Goal: Find specific page/section: Find specific page/section

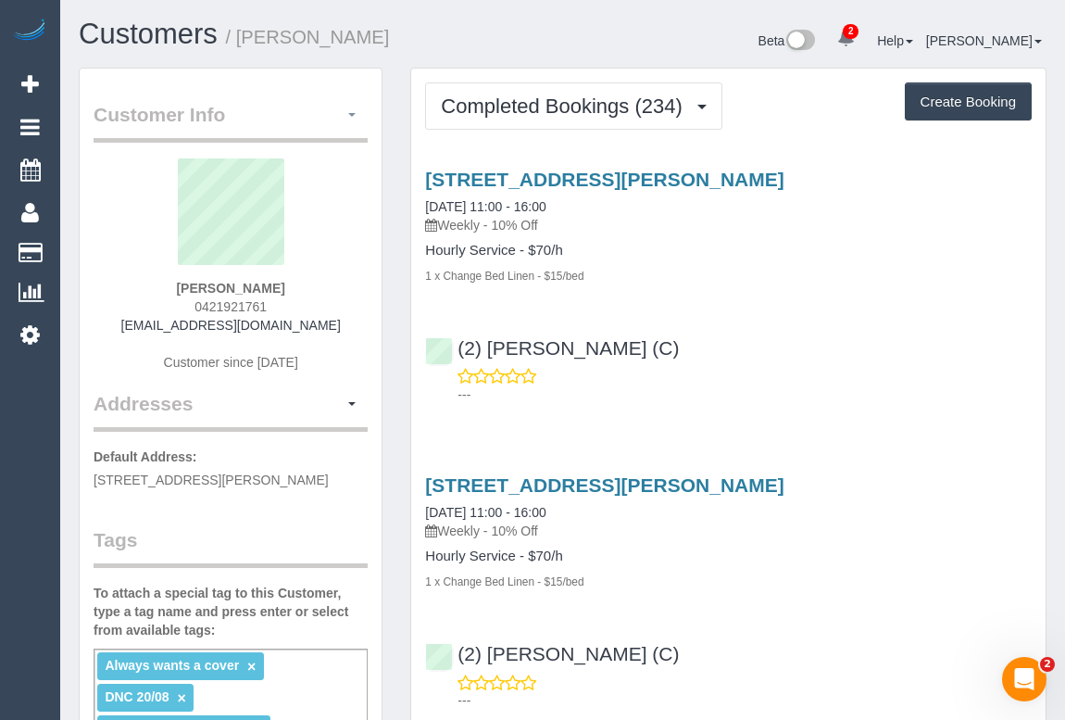
click at [350, 113] on span "button" at bounding box center [351, 115] width 7 height 4
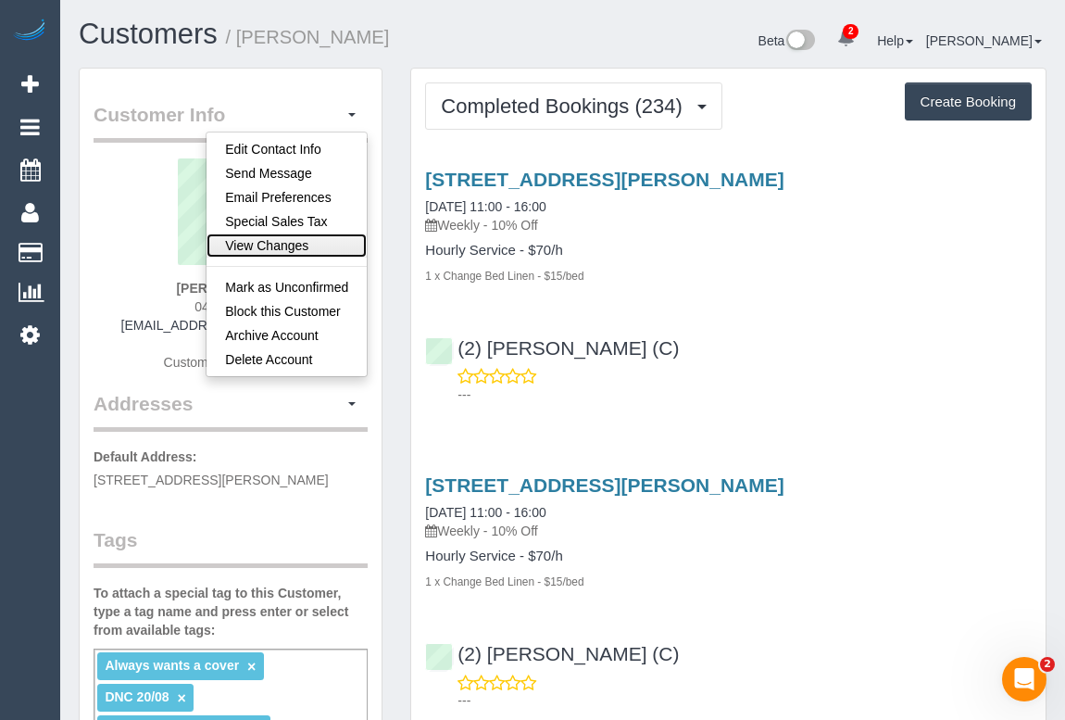
click at [279, 245] on link "View Changes" at bounding box center [287, 245] width 160 height 24
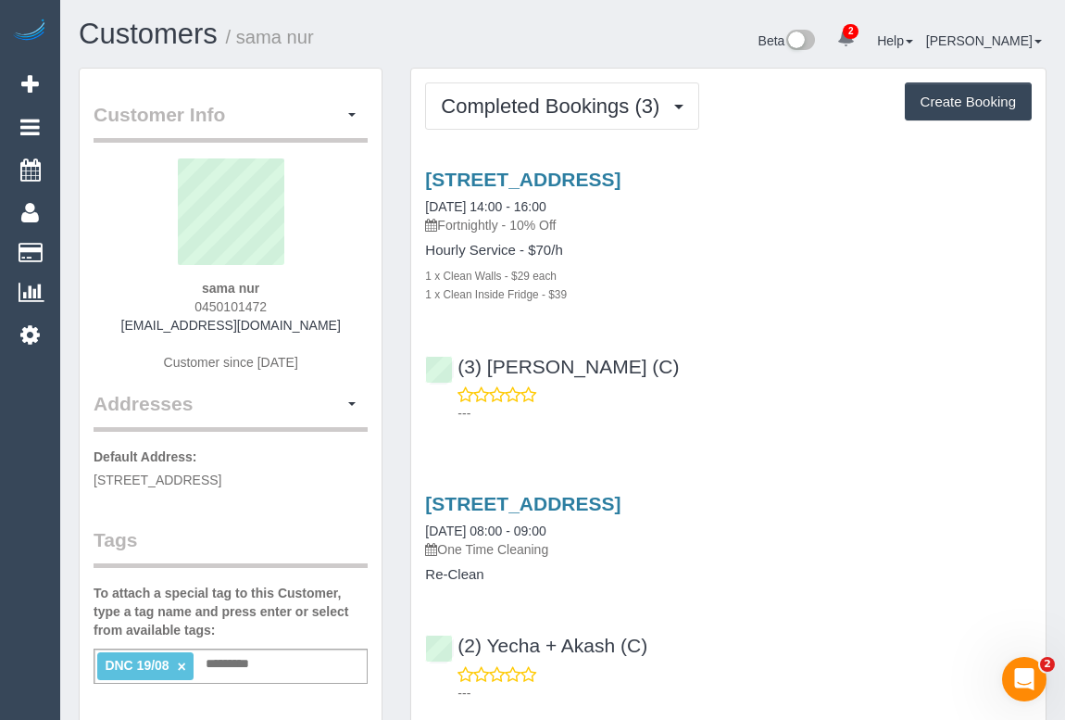
click at [752, 99] on div "Completed Bookings (3) Completed Bookings (3) Upcoming Bookings (11) Cancelled …" at bounding box center [728, 105] width 607 height 47
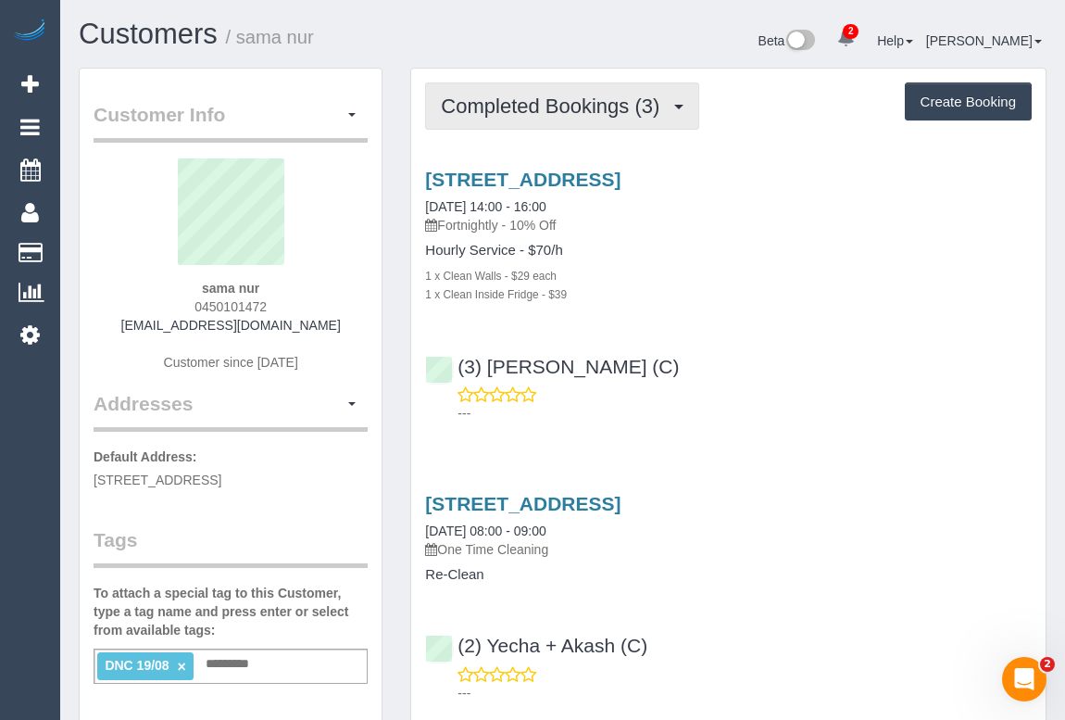
click at [570, 114] on span "Completed Bookings (3)" at bounding box center [555, 105] width 228 height 23
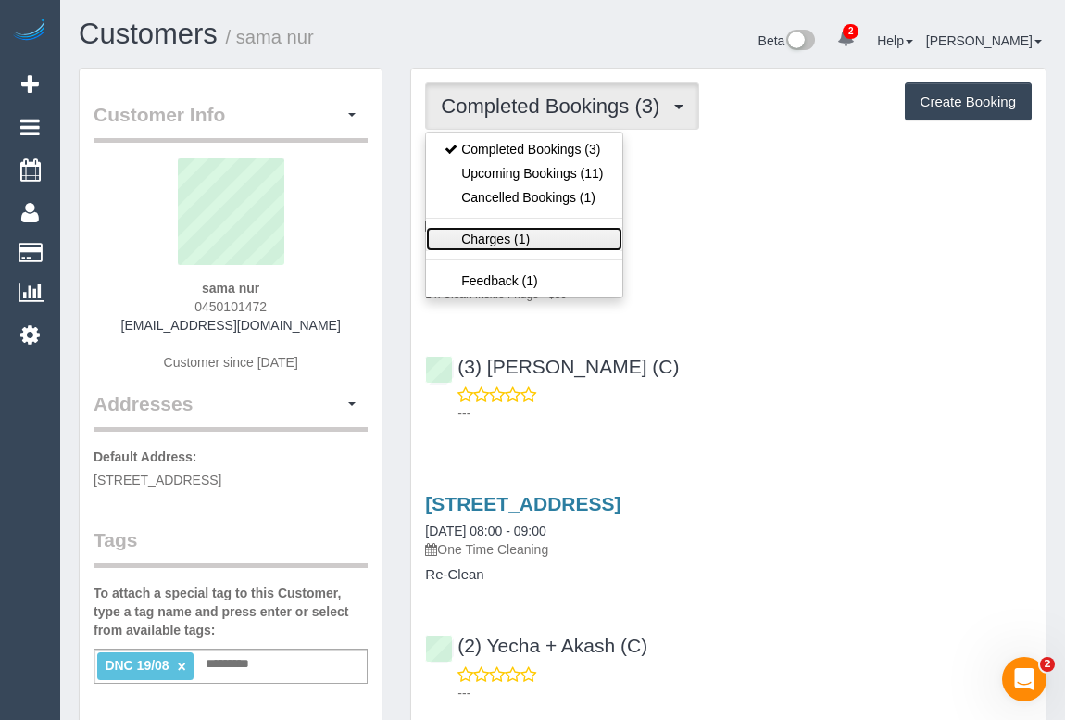
click at [496, 240] on link "Charges (1)" at bounding box center [523, 239] width 195 height 24
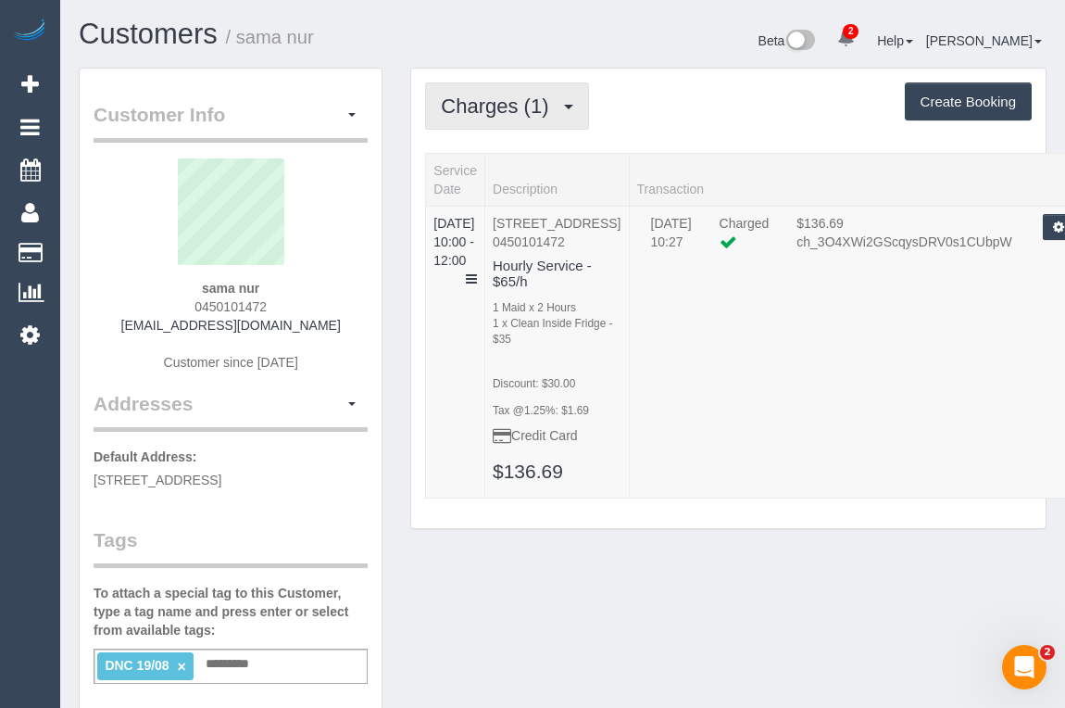
click at [496, 115] on span "Charges (1)" at bounding box center [499, 105] width 117 height 23
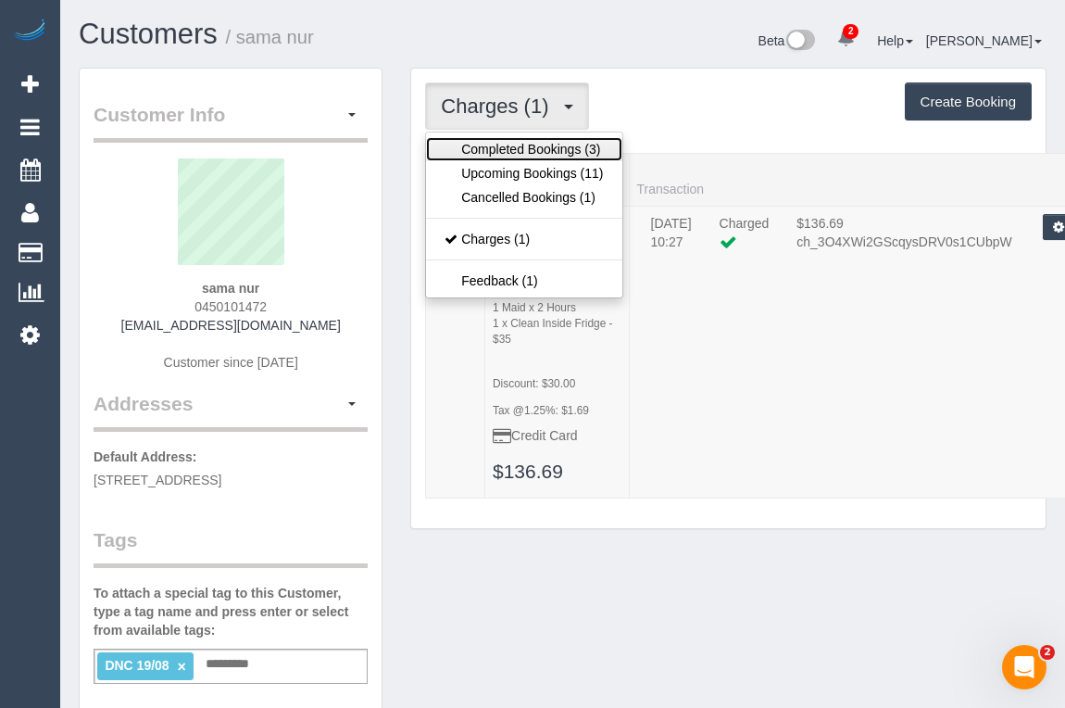
click at [502, 149] on link "Completed Bookings (3)" at bounding box center [523, 149] width 195 height 24
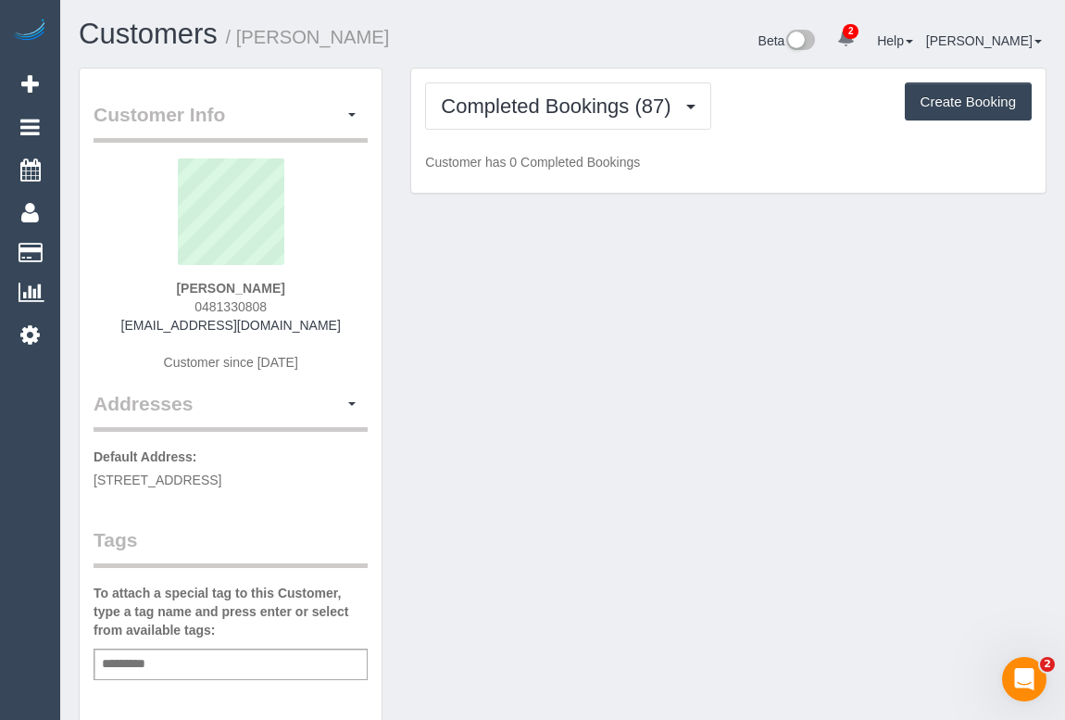
drag, startPoint x: 182, startPoint y: 307, endPoint x: 285, endPoint y: 306, distance: 102.8
click at [285, 306] on div "[PERSON_NAME] 0481330808 [EMAIL_ADDRESS][DOMAIN_NAME] Customer since [DATE]" at bounding box center [231, 274] width 274 height 232
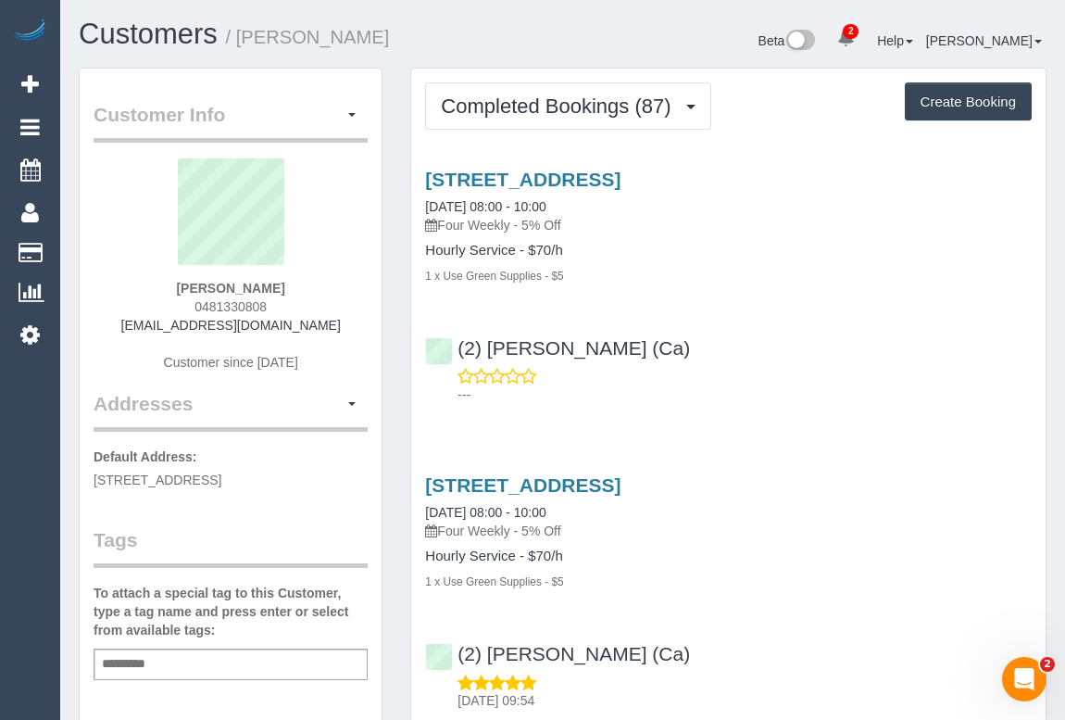
copy span "0481330808"
click at [782, 326] on div "(2) [PERSON_NAME] (Ca) ---" at bounding box center [728, 362] width 634 height 83
